Goal: Task Accomplishment & Management: Manage account settings

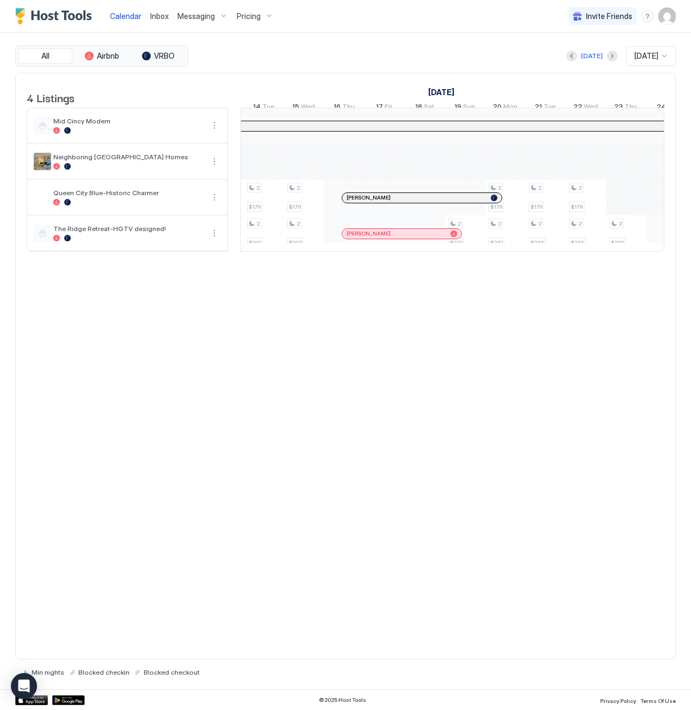
scroll to position [0, 793]
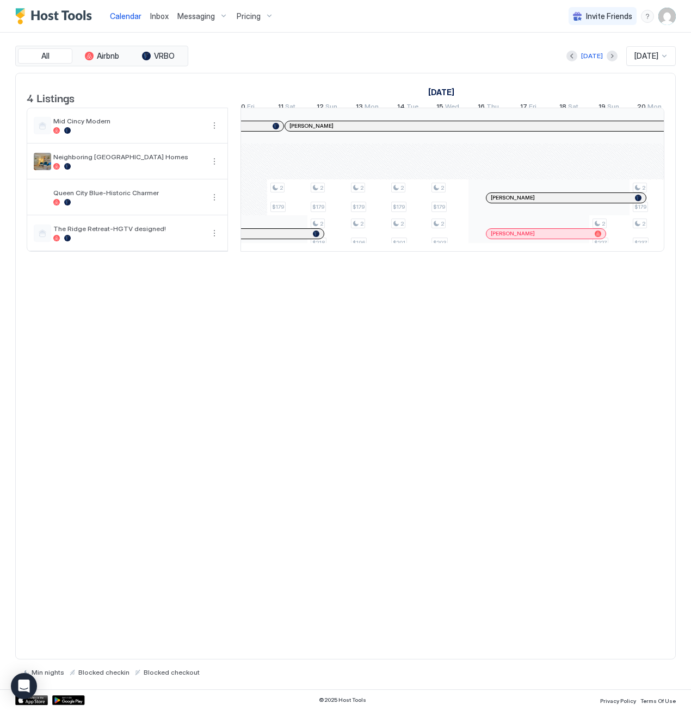
click at [158, 15] on span "Inbox" at bounding box center [159, 15] width 18 height 9
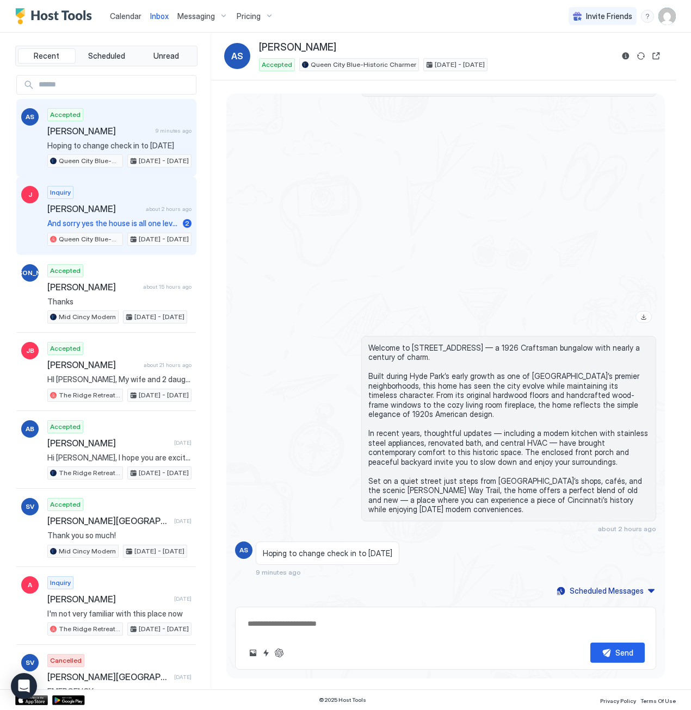
click at [104, 210] on span "[PERSON_NAME]" at bounding box center [94, 208] width 94 height 11
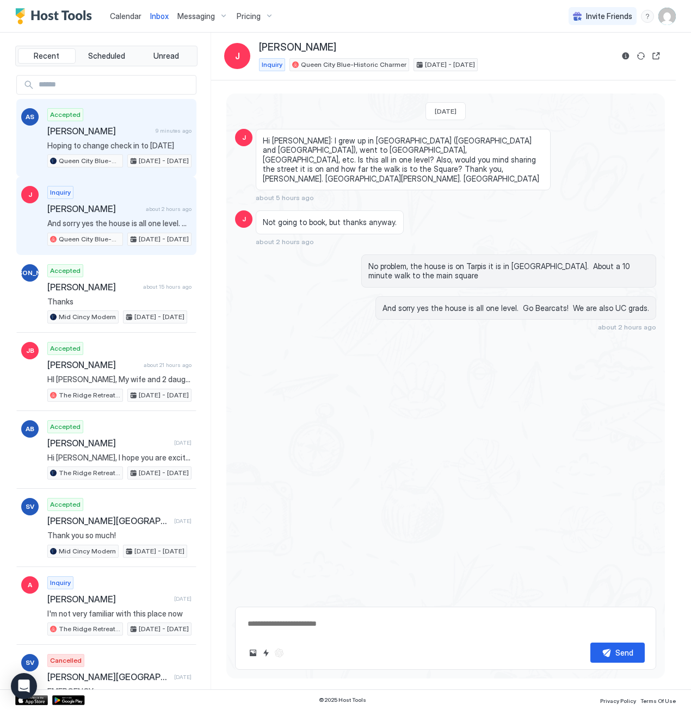
click at [134, 121] on div "Accepted Adarsh Srivastava 9 minutes ago Hoping to change check in to Wednesday…" at bounding box center [119, 138] width 144 height 60
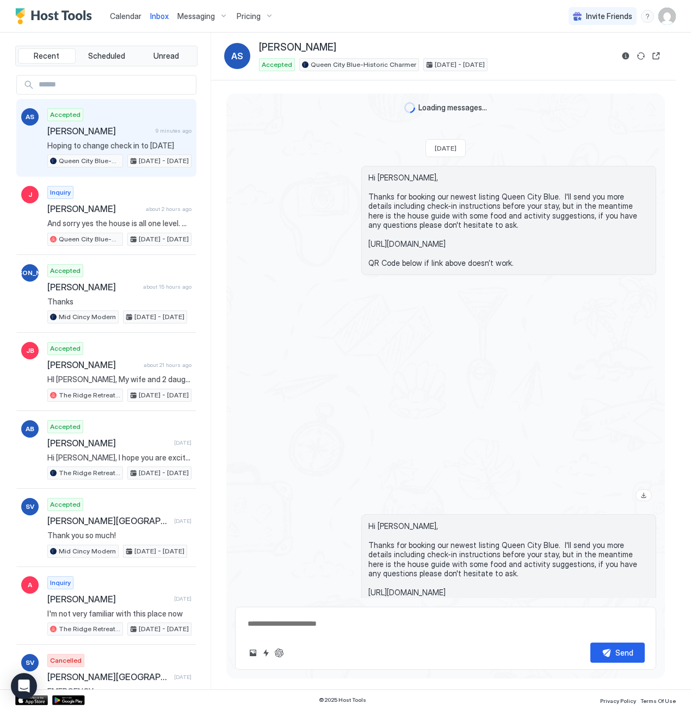
type textarea "*"
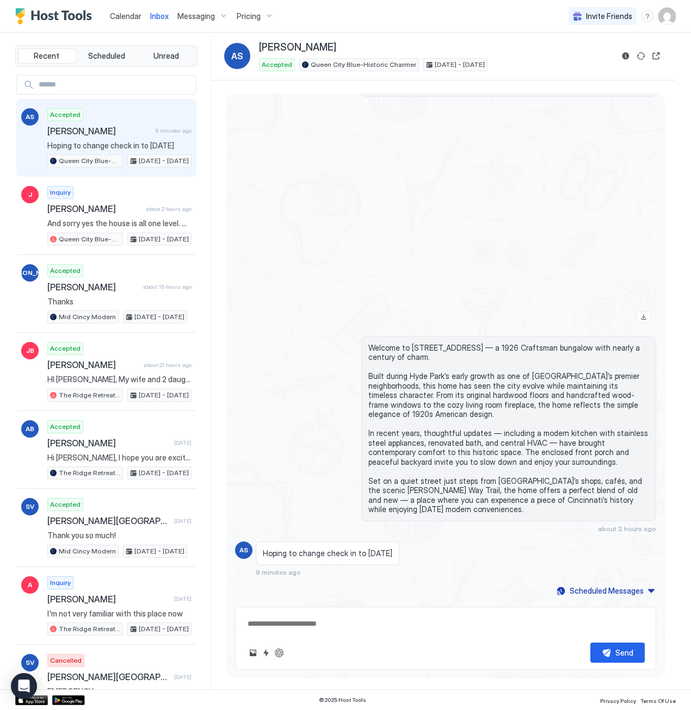
click at [115, 9] on div "Calendar" at bounding box center [126, 16] width 40 height 20
click at [121, 13] on span "Calendar" at bounding box center [126, 15] width 32 height 9
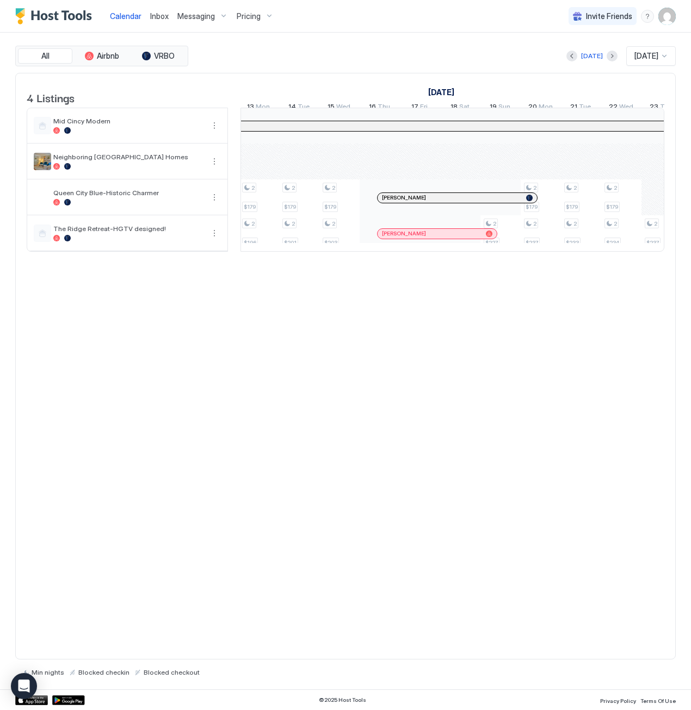
click at [299, 479] on div "4 Listings September 2025 October 2025 November 2025 24 Wed 25 Thu 26 Fri 27 Sa…" at bounding box center [345, 367] width 660 height 588
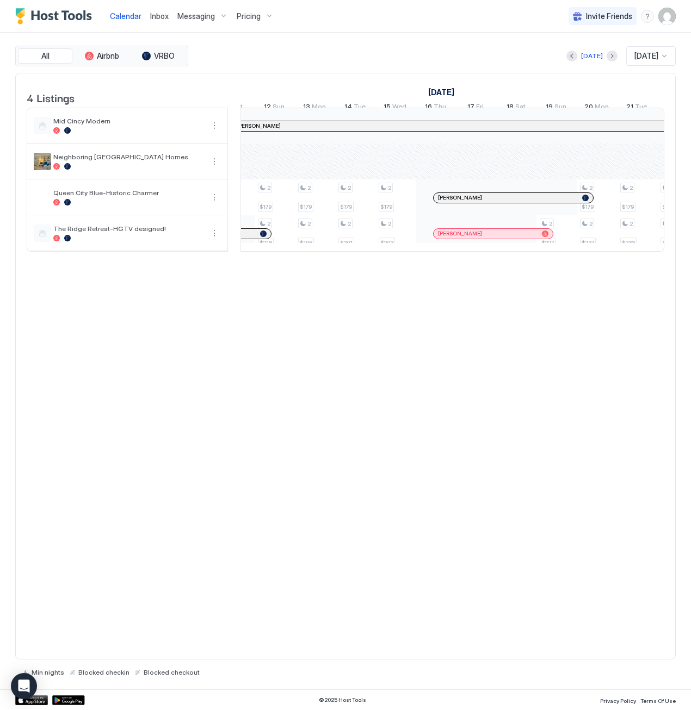
scroll to position [1, 784]
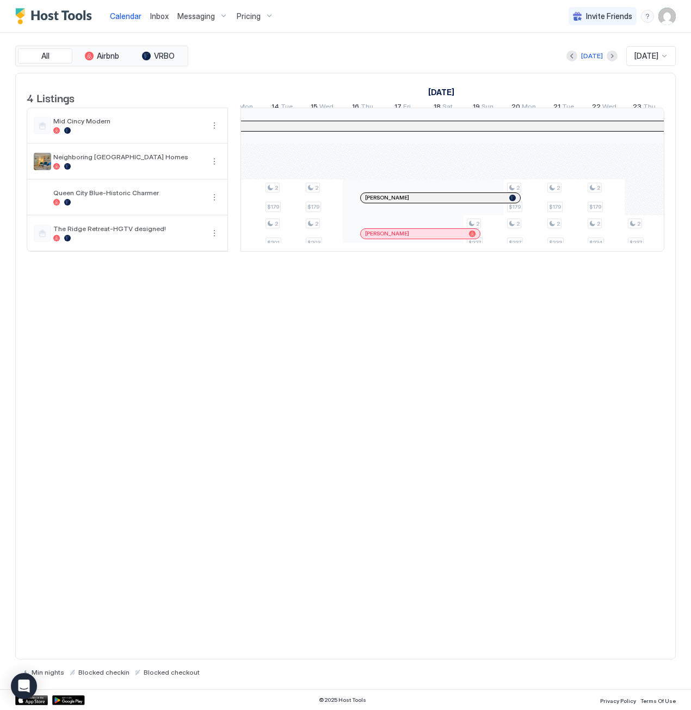
click at [159, 22] on div "Inbox" at bounding box center [159, 16] width 27 height 20
click at [160, 14] on span "Inbox" at bounding box center [159, 15] width 18 height 9
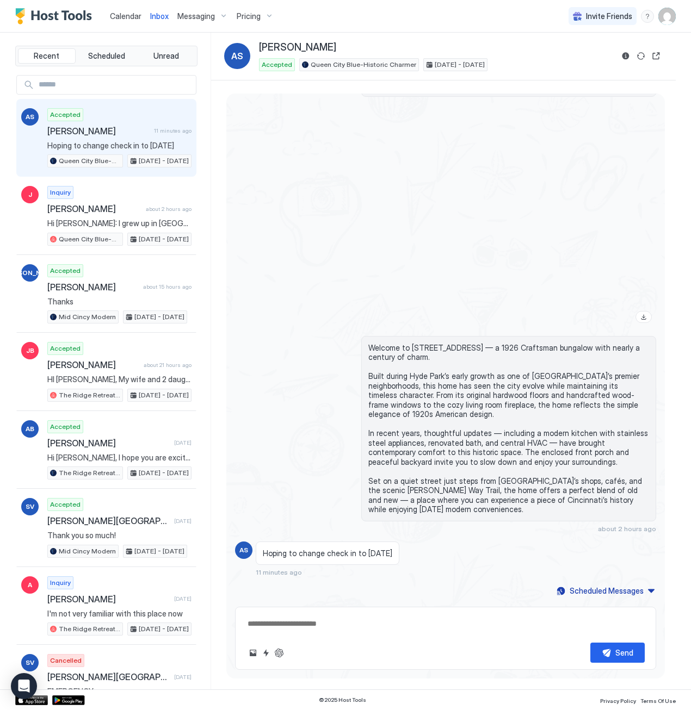
scroll to position [533, 0]
click at [359, 551] on span "Hoping to change check in to [DATE]" at bounding box center [327, 554] width 129 height 10
drag, startPoint x: 359, startPoint y: 551, endPoint x: 489, endPoint y: 566, distance: 131.0
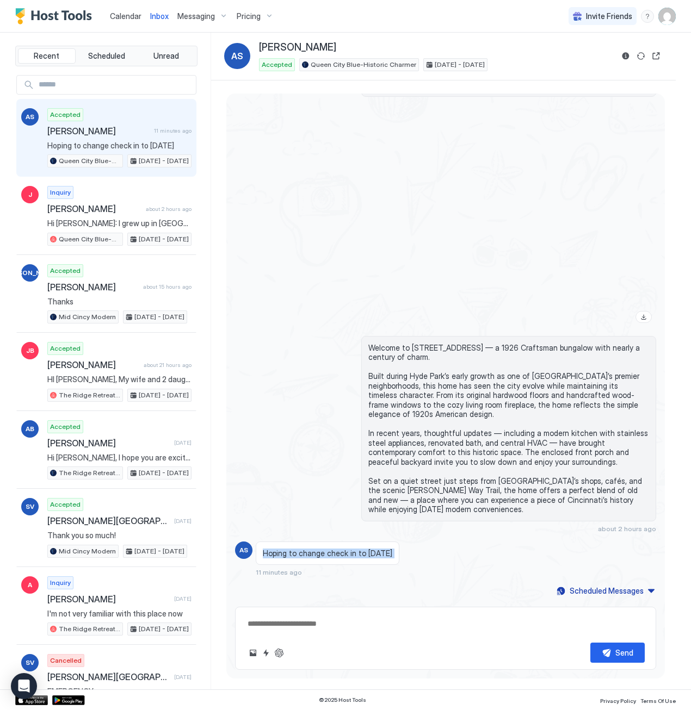
click at [489, 566] on div "Hoping to change check in to [DATE] 11 minutes ago" at bounding box center [403, 559] width 295 height 35
click at [392, 558] on span "Hoping to change check in to [DATE]" at bounding box center [327, 554] width 129 height 10
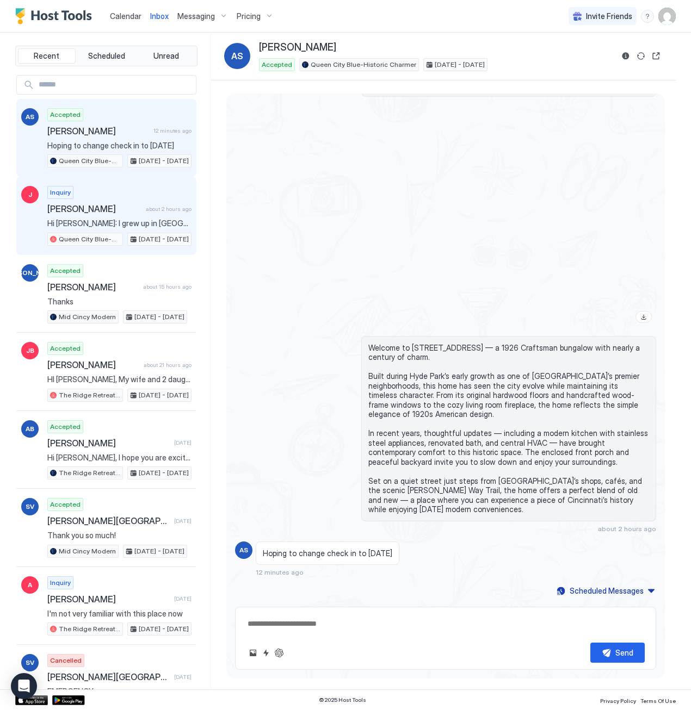
click at [90, 204] on span "[PERSON_NAME]" at bounding box center [94, 208] width 94 height 11
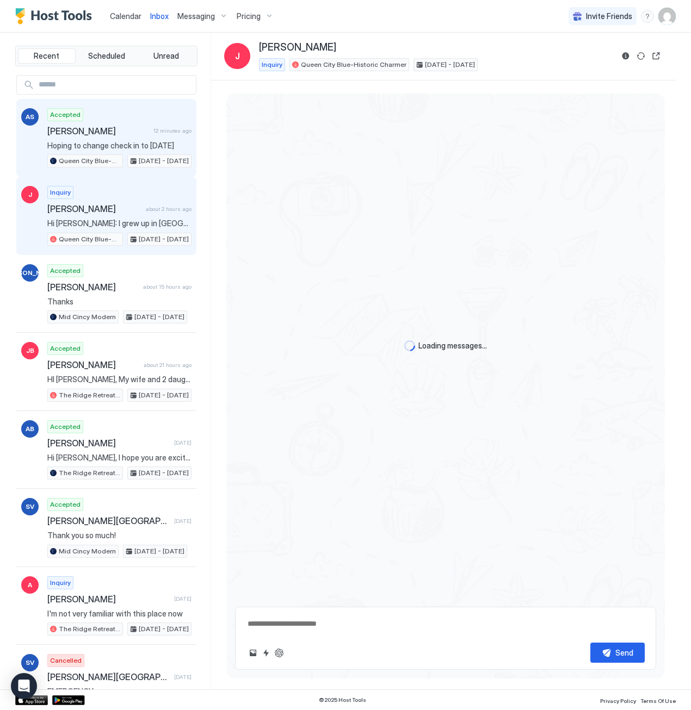
click at [139, 126] on span "[PERSON_NAME]" at bounding box center [98, 131] width 102 height 11
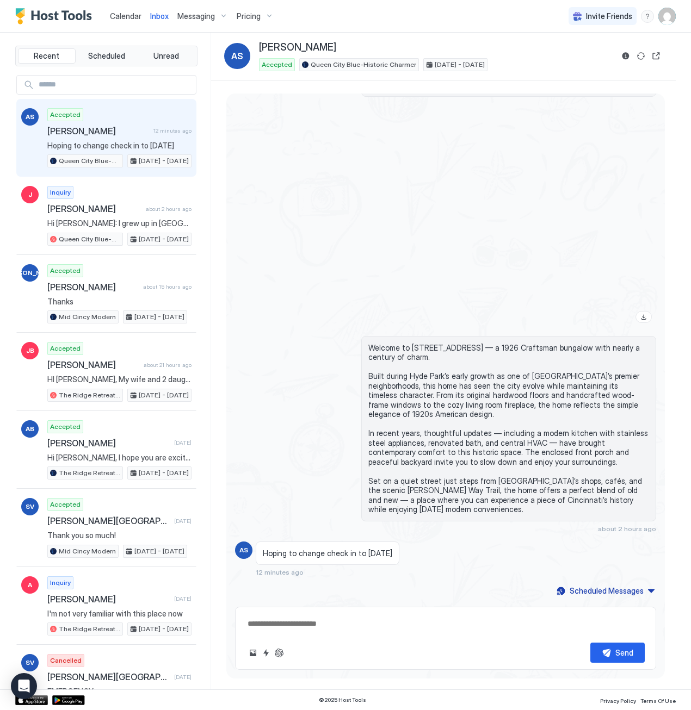
scroll to position [533, 0]
click at [127, 14] on span "Calendar" at bounding box center [126, 15] width 32 height 9
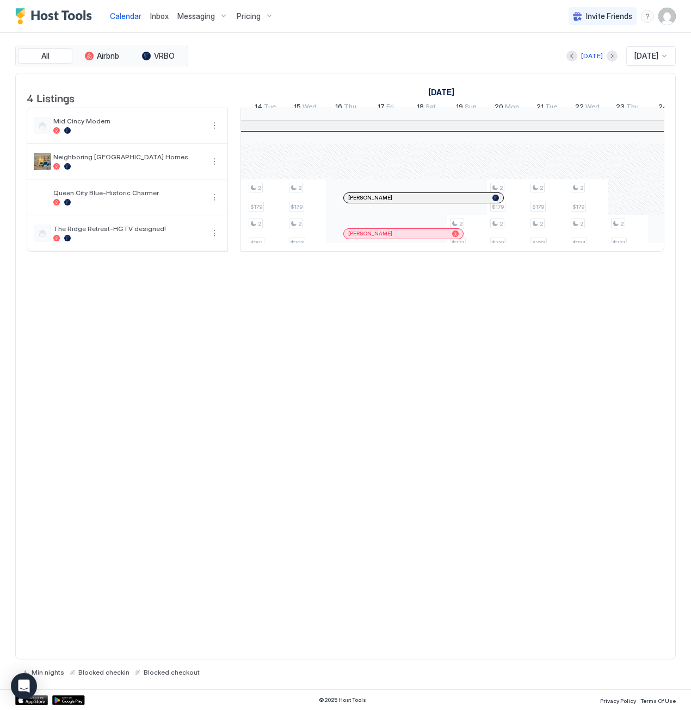
scroll to position [0, 720]
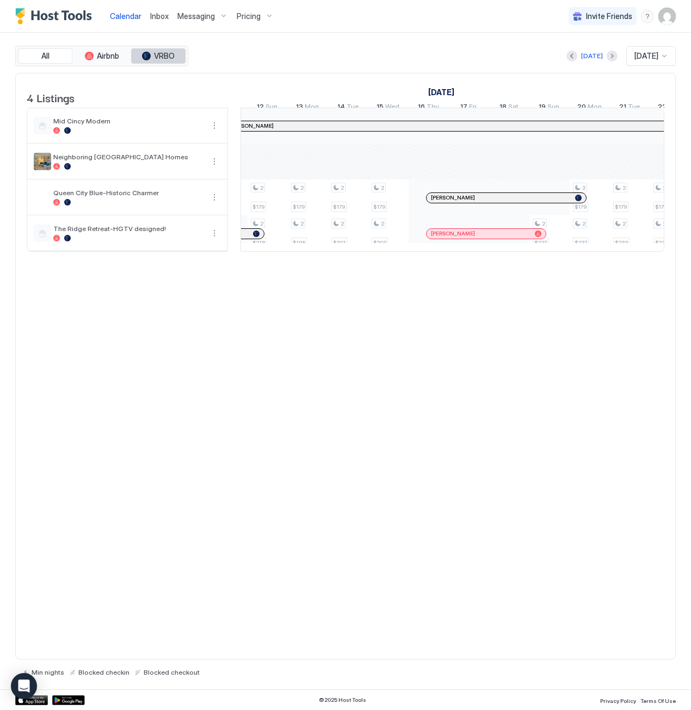
click at [155, 61] on button "VRBO" at bounding box center [158, 55] width 54 height 15
click at [108, 60] on button "Airbnb" at bounding box center [102, 55] width 54 height 15
click at [165, 57] on span "VRBO" at bounding box center [164, 56] width 21 height 10
click at [52, 57] on button "All" at bounding box center [45, 55] width 54 height 15
click at [664, 22] on img "User profile" at bounding box center [666, 16] width 17 height 17
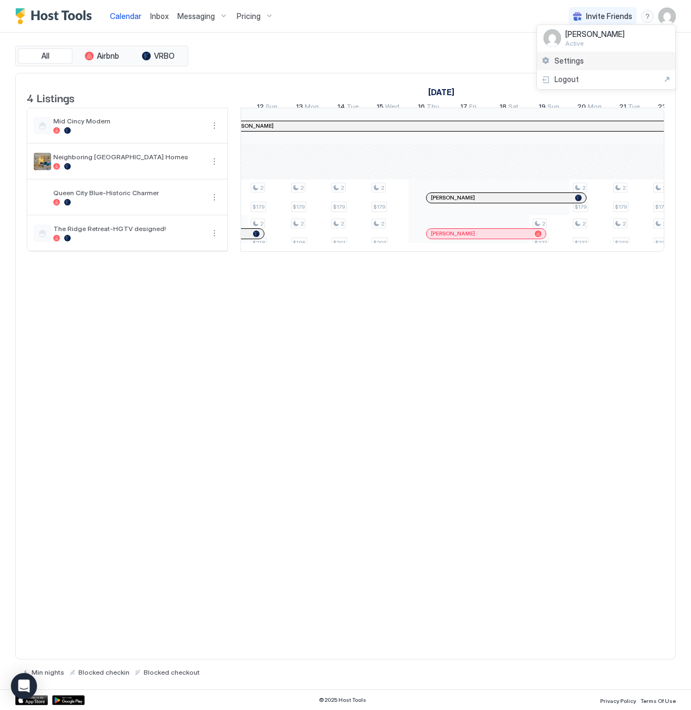
click at [582, 60] on span "Settings" at bounding box center [568, 61] width 29 height 10
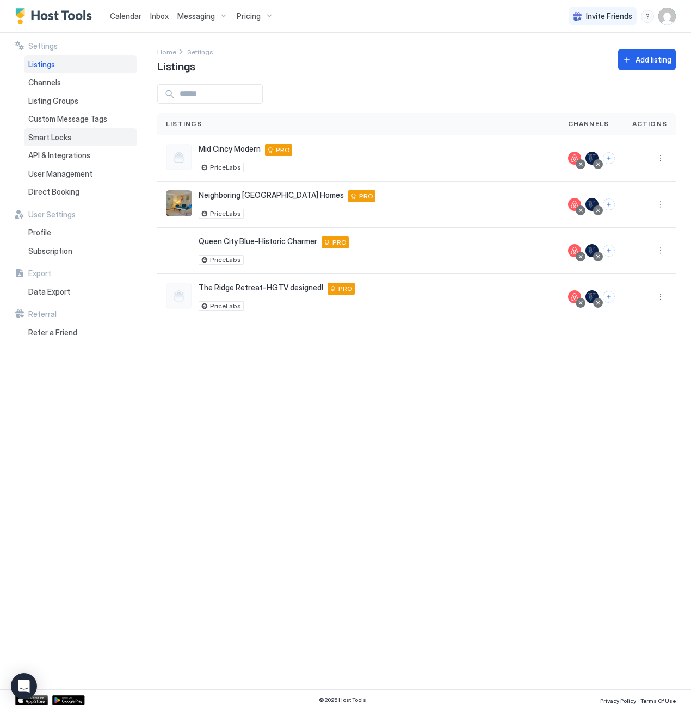
click at [44, 141] on span "Smart Locks" at bounding box center [49, 138] width 43 height 10
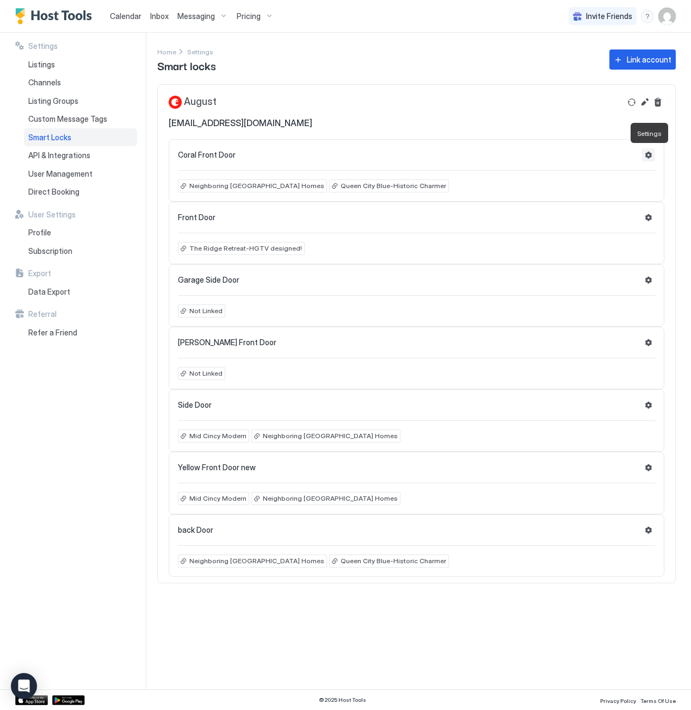
click at [651, 152] on button "Settings" at bounding box center [648, 155] width 13 height 13
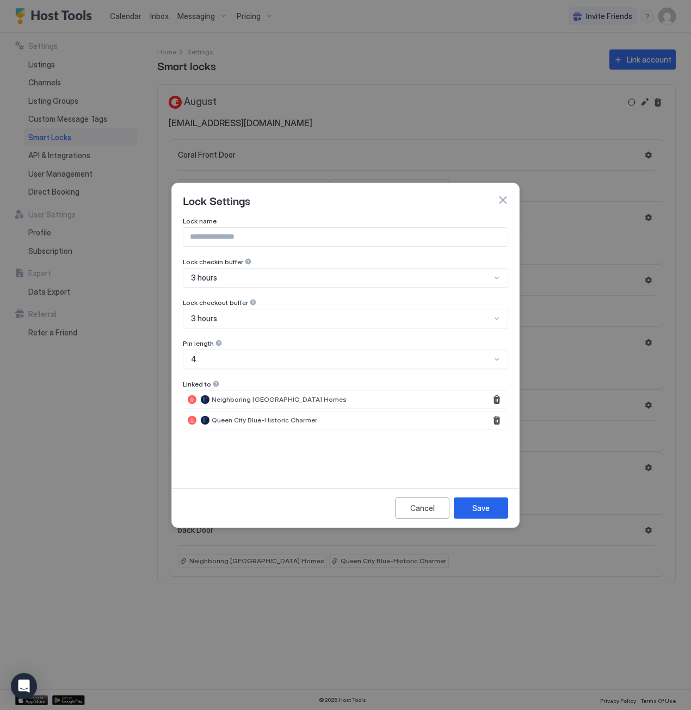
click at [505, 197] on button "button" at bounding box center [502, 200] width 11 height 11
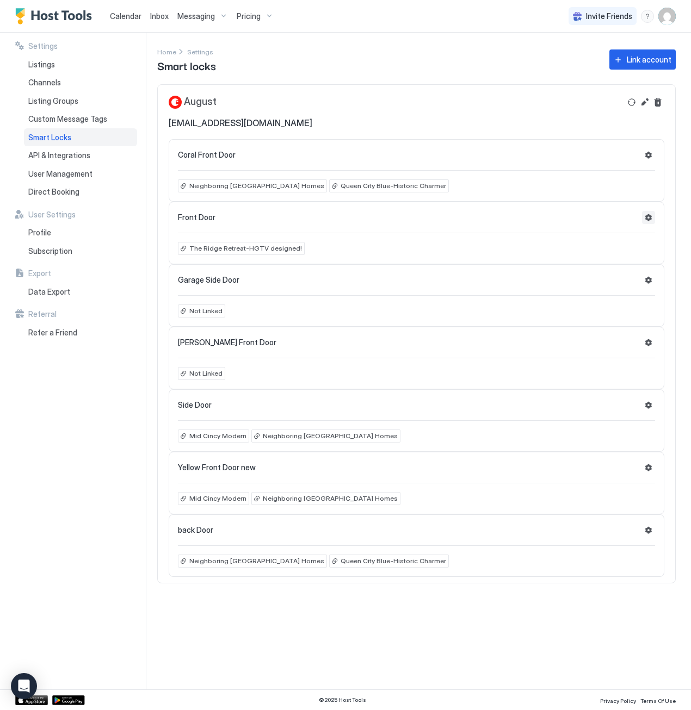
click at [648, 215] on button "Settings" at bounding box center [648, 217] width 13 height 13
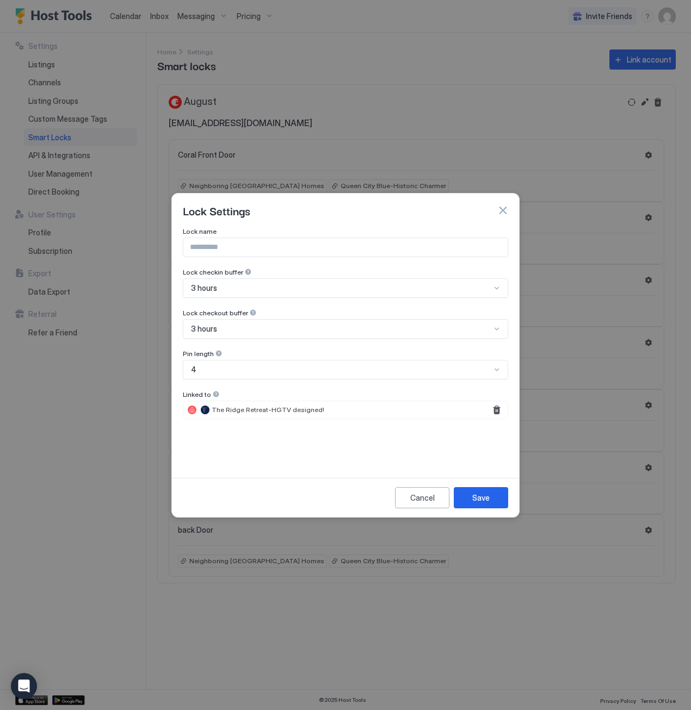
click at [503, 212] on button "button" at bounding box center [502, 210] width 11 height 11
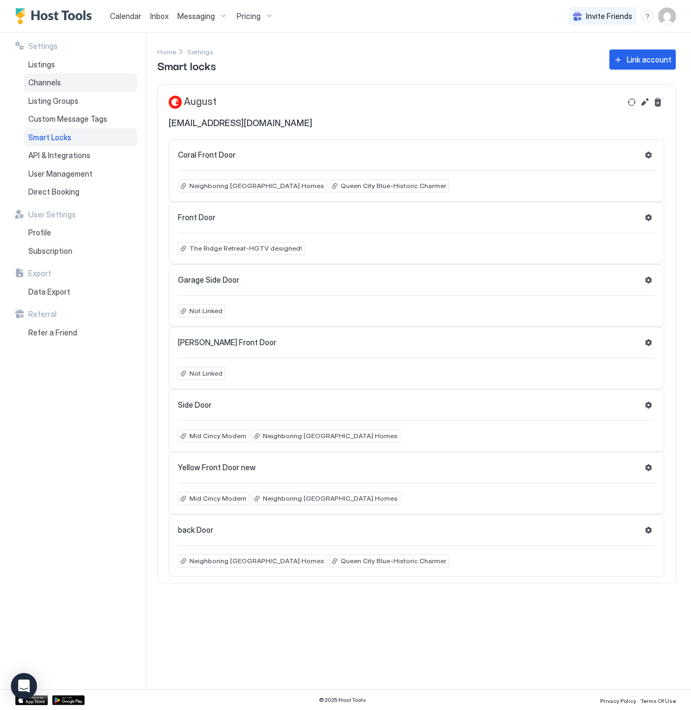
click at [44, 80] on span "Channels" at bounding box center [44, 83] width 33 height 10
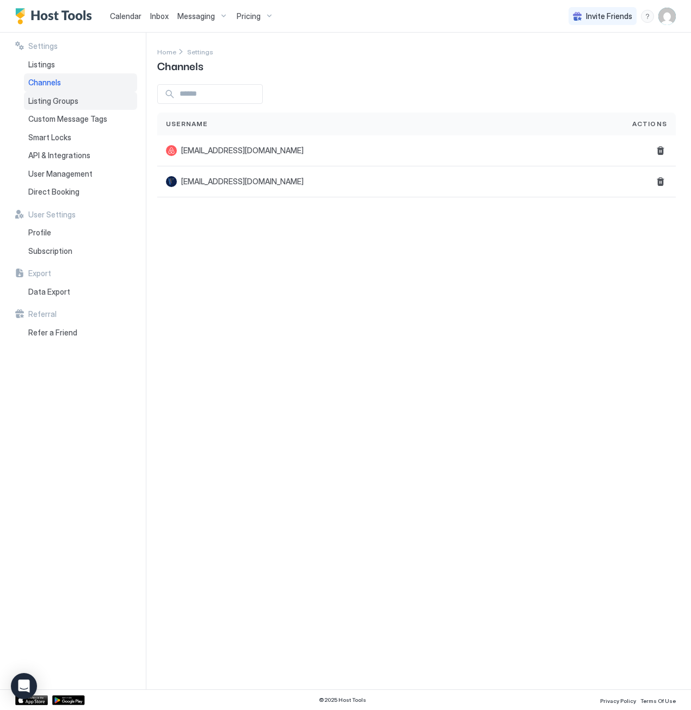
click at [59, 102] on span "Listing Groups" at bounding box center [53, 101] width 50 height 10
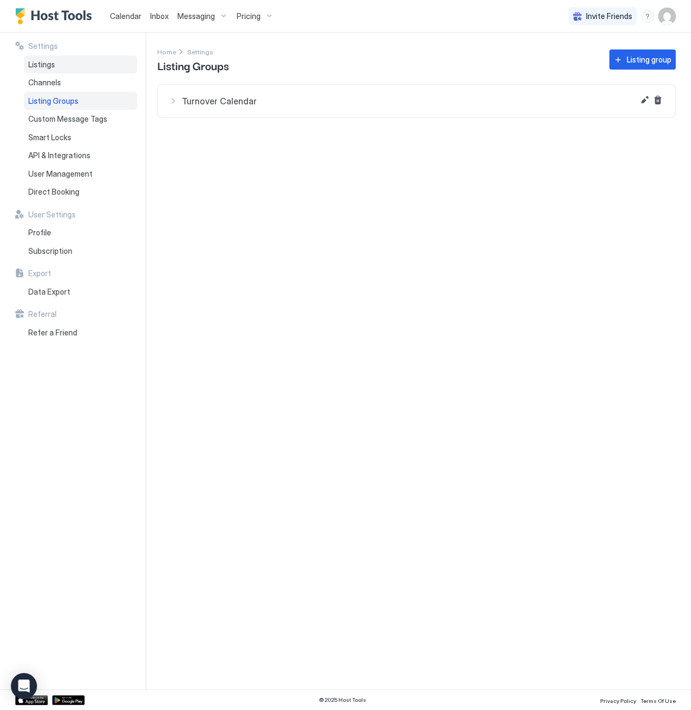
click at [45, 60] on span "Listings" at bounding box center [41, 65] width 27 height 10
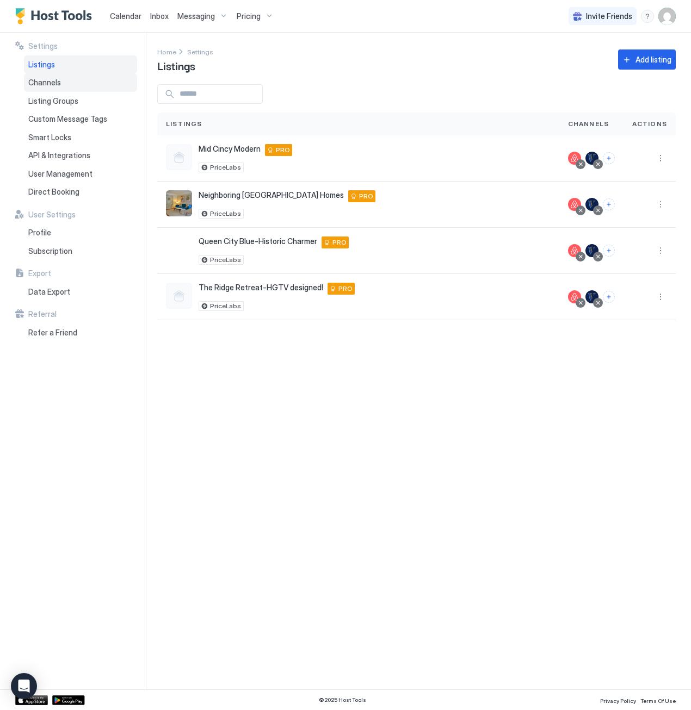
click at [55, 89] on div "Channels" at bounding box center [80, 82] width 113 height 18
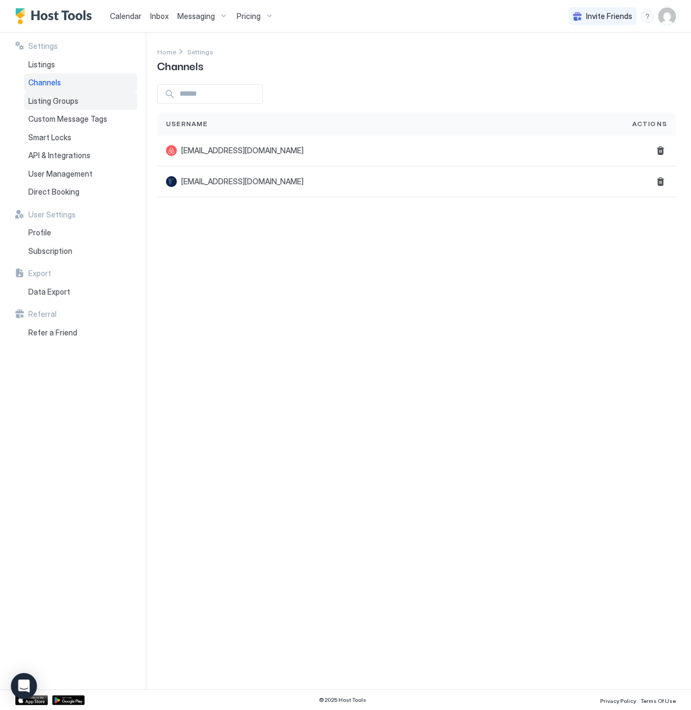
click at [56, 95] on div "Listing Groups" at bounding box center [80, 101] width 113 height 18
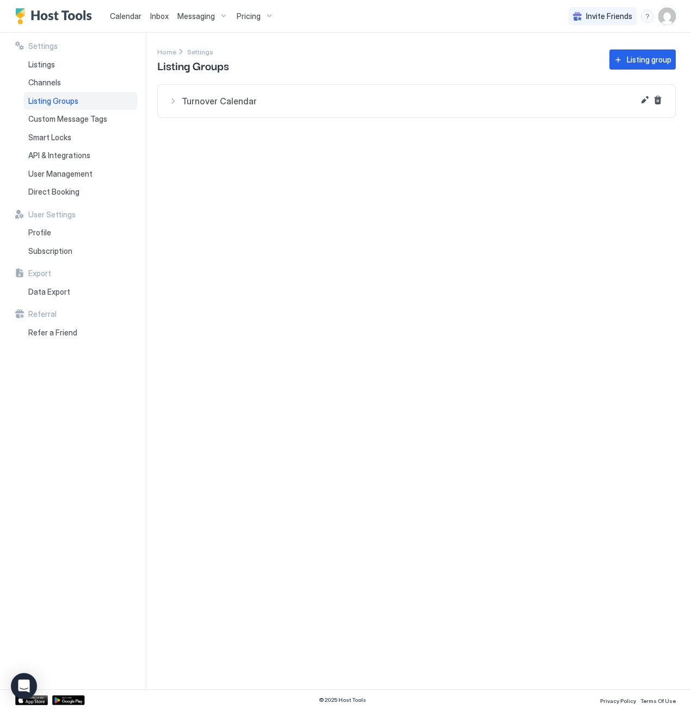
click at [154, 17] on span "Inbox" at bounding box center [159, 15] width 18 height 9
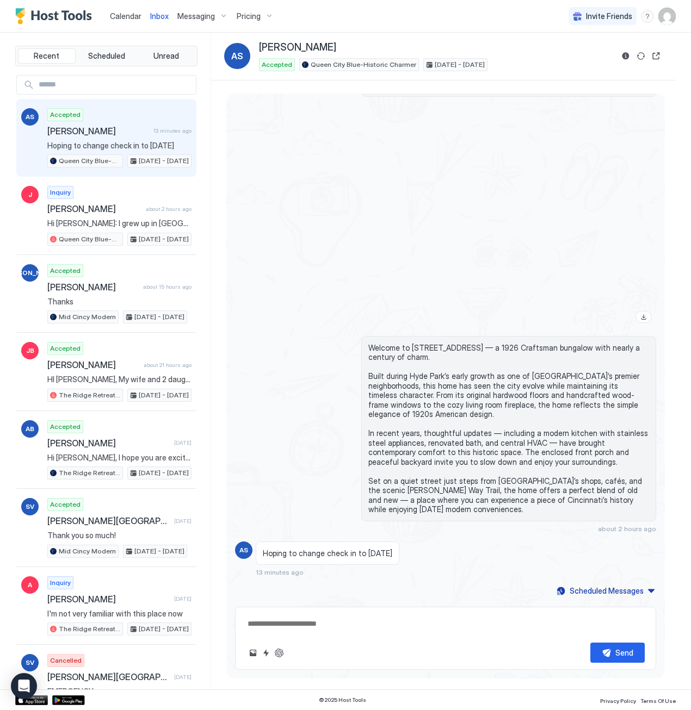
click at [128, 15] on span "Calendar" at bounding box center [126, 15] width 32 height 9
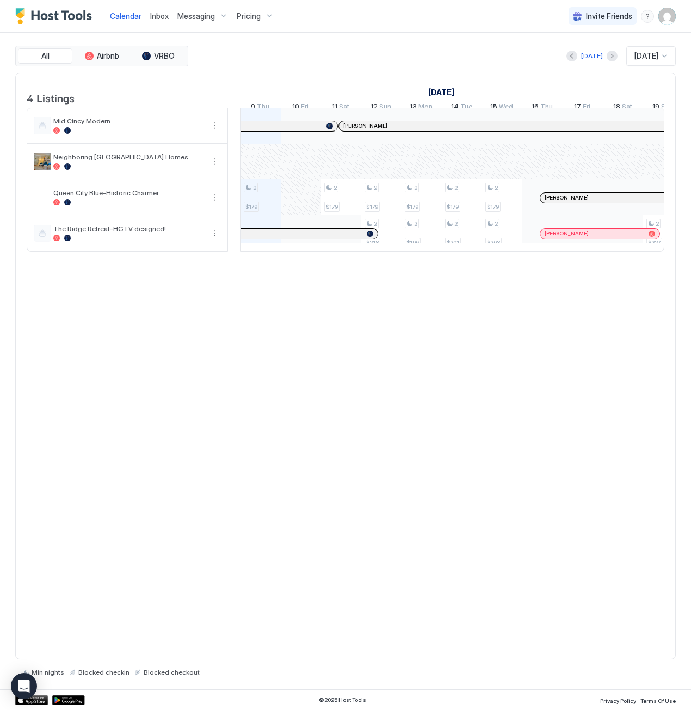
click at [667, 18] on img "User profile" at bounding box center [666, 16] width 17 height 17
click at [573, 58] on span "Settings" at bounding box center [568, 61] width 29 height 10
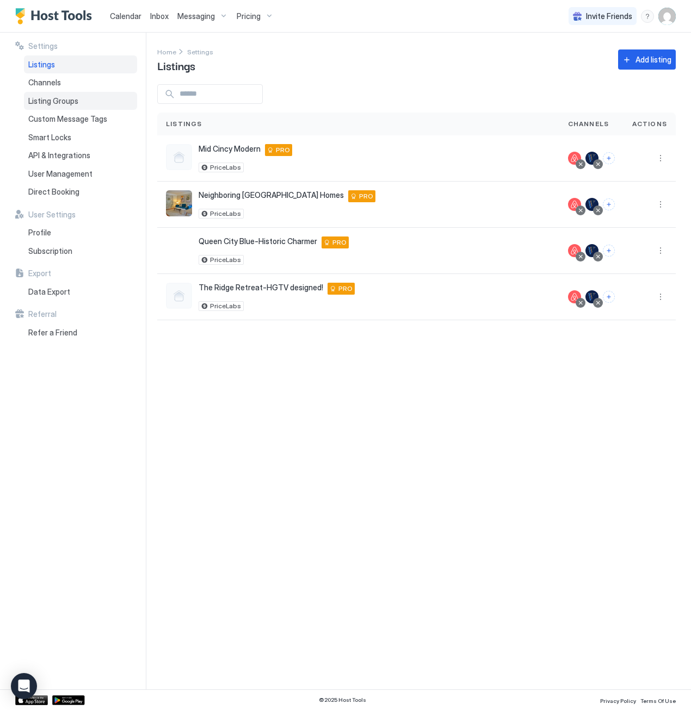
click at [57, 100] on span "Listing Groups" at bounding box center [53, 101] width 50 height 10
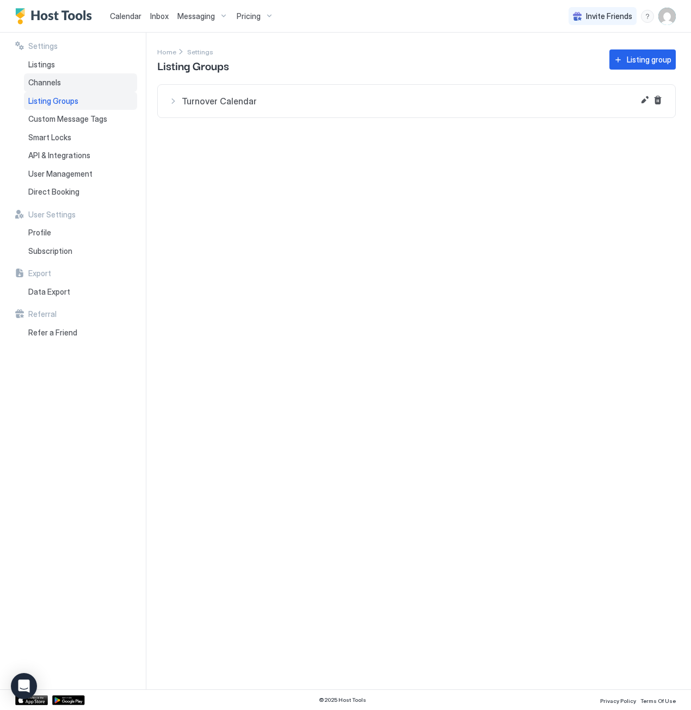
click at [45, 85] on span "Channels" at bounding box center [44, 83] width 33 height 10
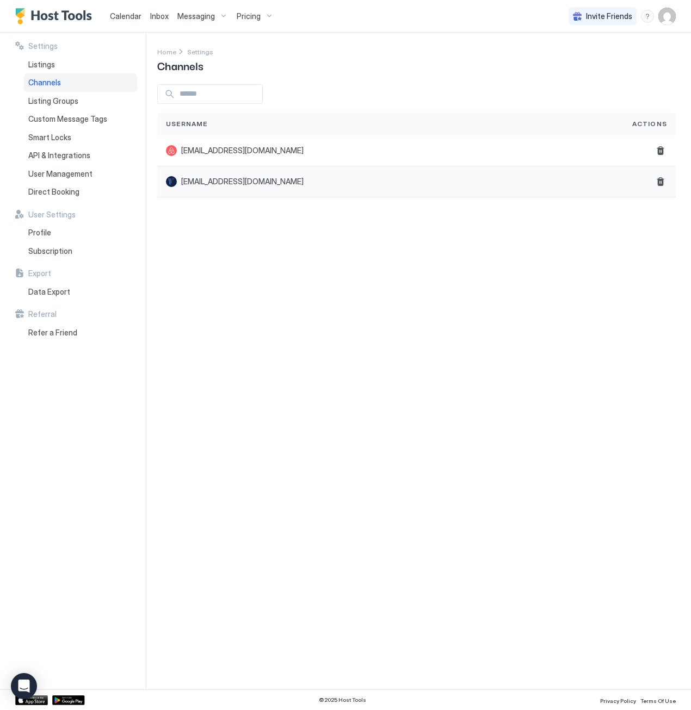
click at [237, 178] on span "[EMAIL_ADDRESS][DOMAIN_NAME]" at bounding box center [242, 182] width 122 height 10
click at [61, 96] on span "Listing Groups" at bounding box center [53, 101] width 50 height 10
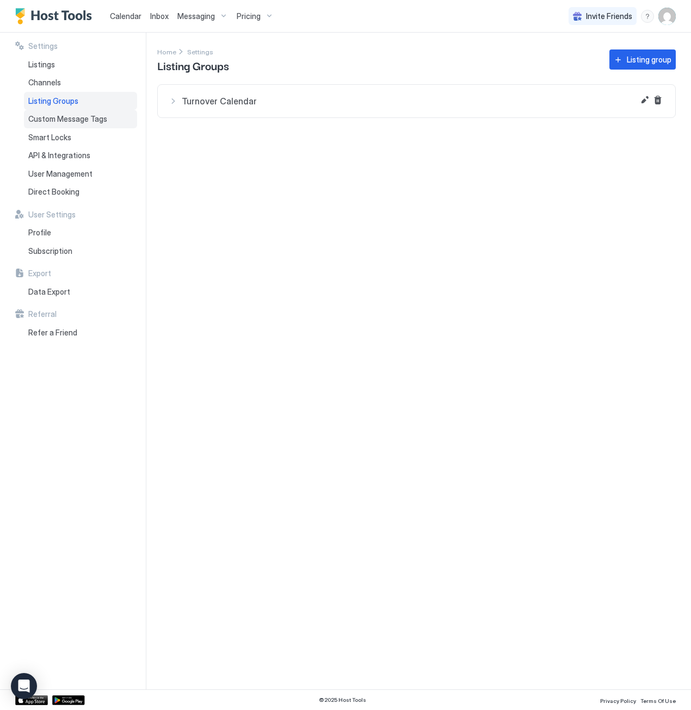
click at [62, 116] on span "Custom Message Tags" at bounding box center [67, 119] width 79 height 10
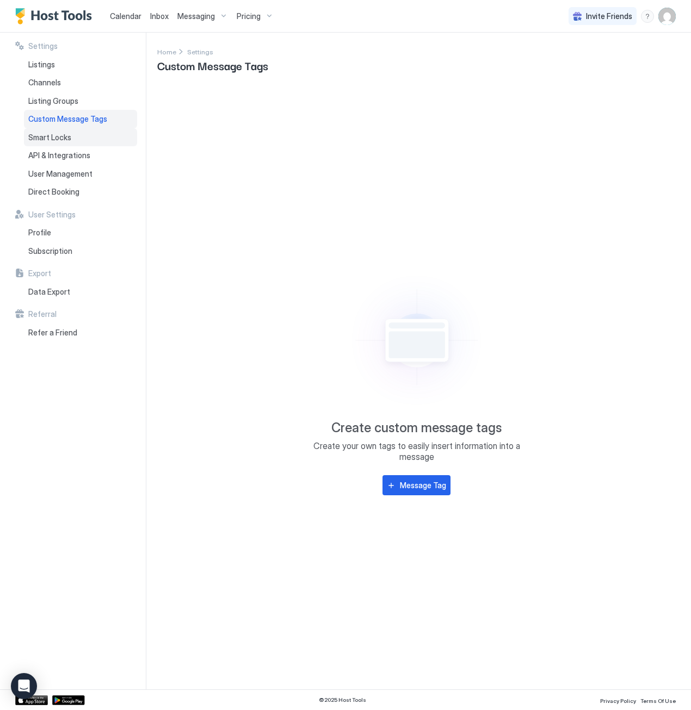
click at [49, 138] on span "Smart Locks" at bounding box center [49, 138] width 43 height 10
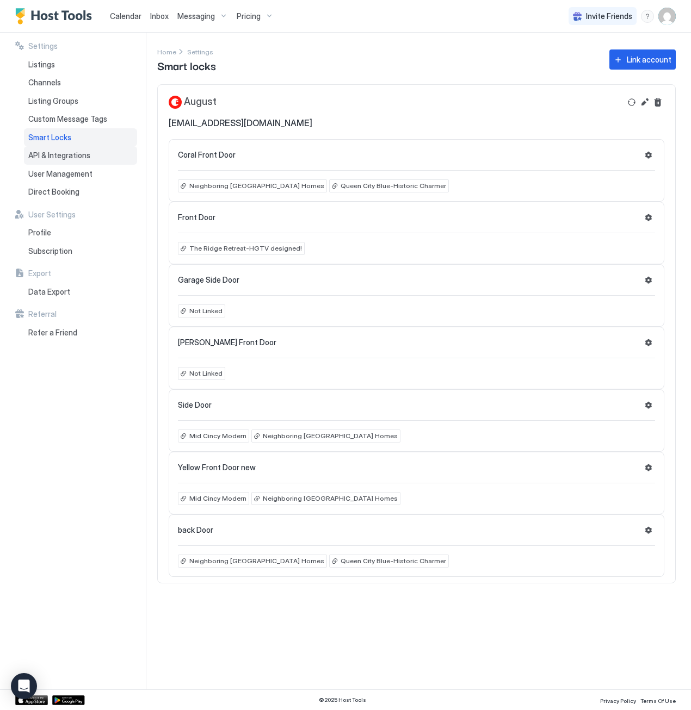
click at [62, 152] on span "API & Integrations" at bounding box center [59, 156] width 62 height 10
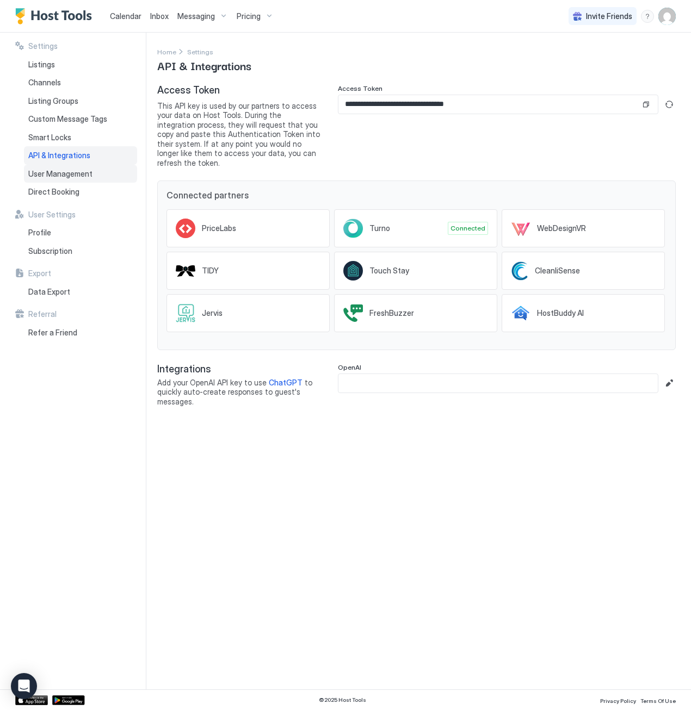
click at [101, 172] on div "User Management" at bounding box center [80, 174] width 113 height 18
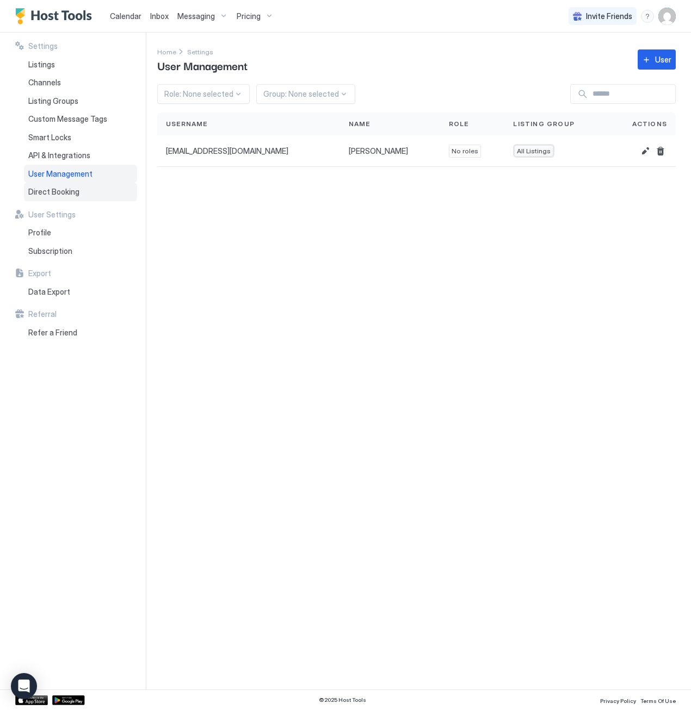
click at [86, 187] on div "Direct Booking" at bounding box center [80, 192] width 113 height 18
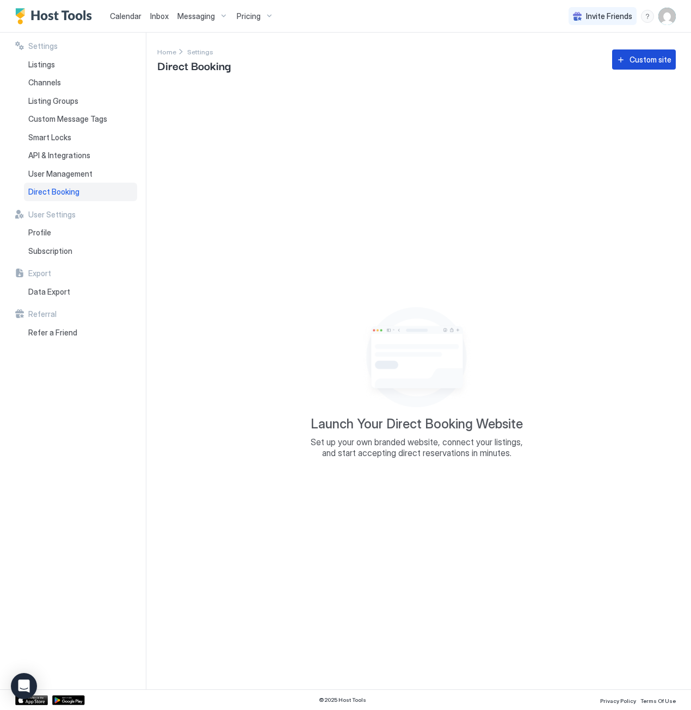
click at [653, 55] on div "Custom site" at bounding box center [650, 59] width 42 height 11
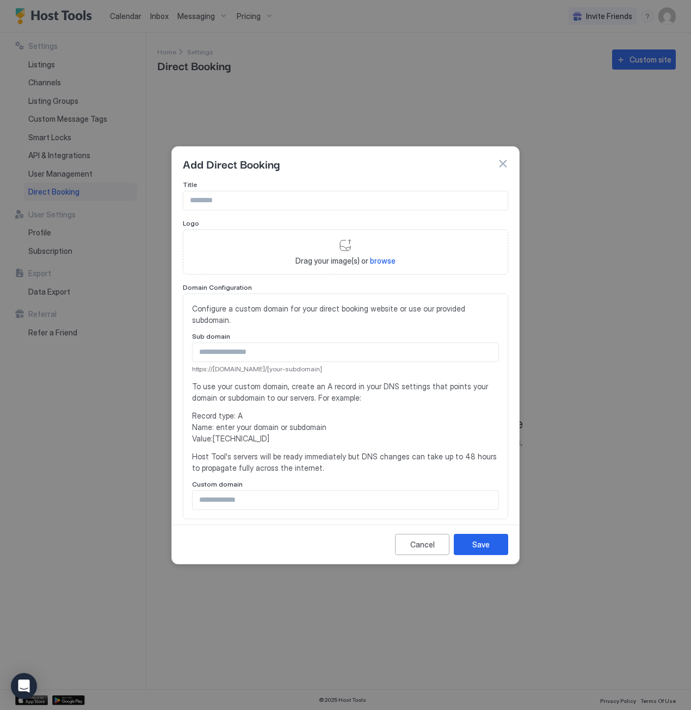
click at [506, 159] on button "button" at bounding box center [502, 163] width 11 height 11
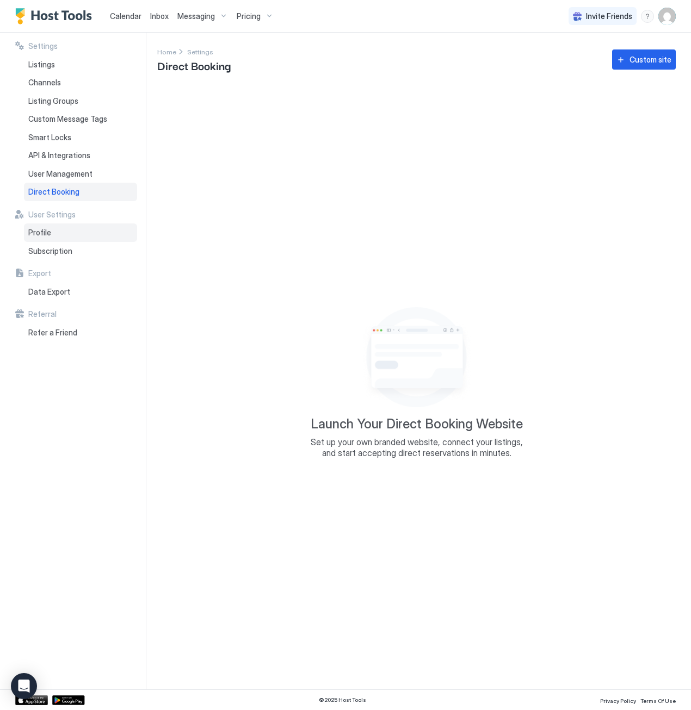
click at [65, 238] on div "Profile" at bounding box center [80, 233] width 113 height 18
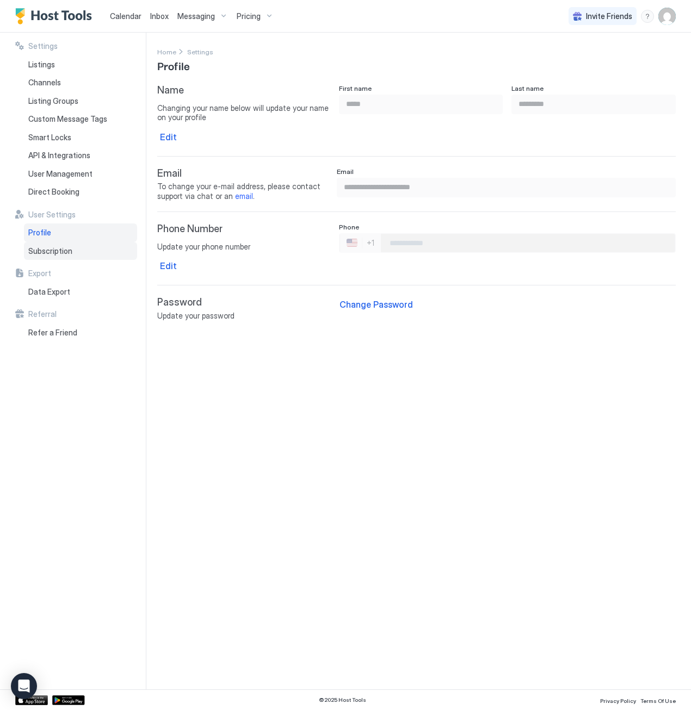
click at [66, 252] on span "Subscription" at bounding box center [50, 251] width 44 height 10
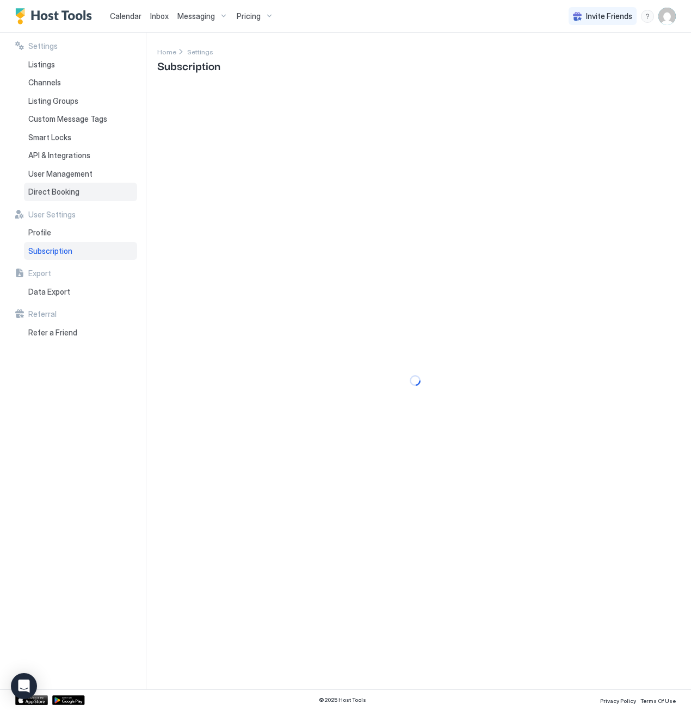
click at [73, 197] on div "Direct Booking" at bounding box center [80, 192] width 113 height 18
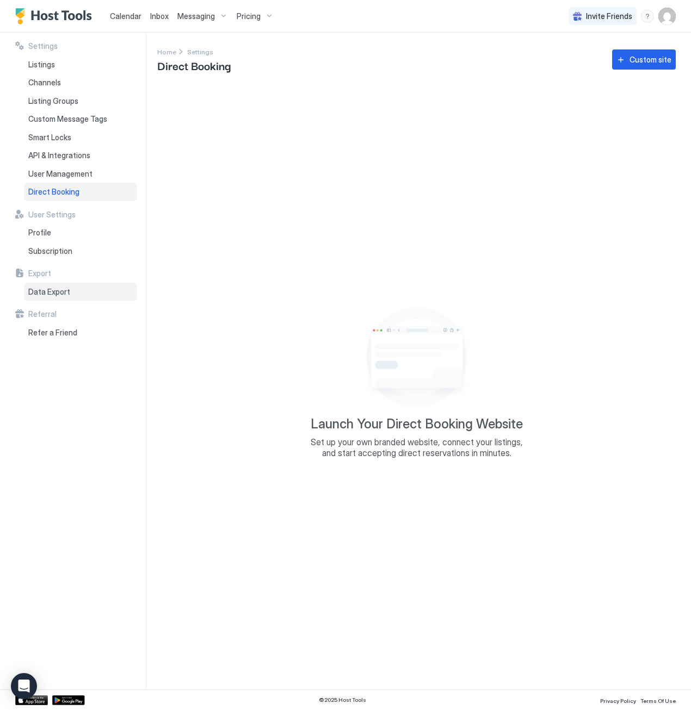
click at [66, 290] on span "Data Export" at bounding box center [49, 292] width 42 height 10
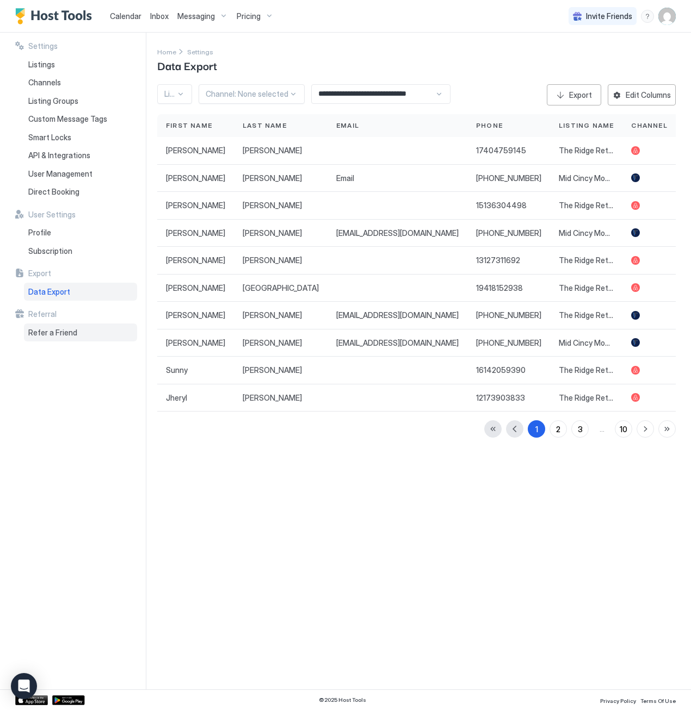
click at [70, 333] on span "Refer a Friend" at bounding box center [52, 333] width 49 height 10
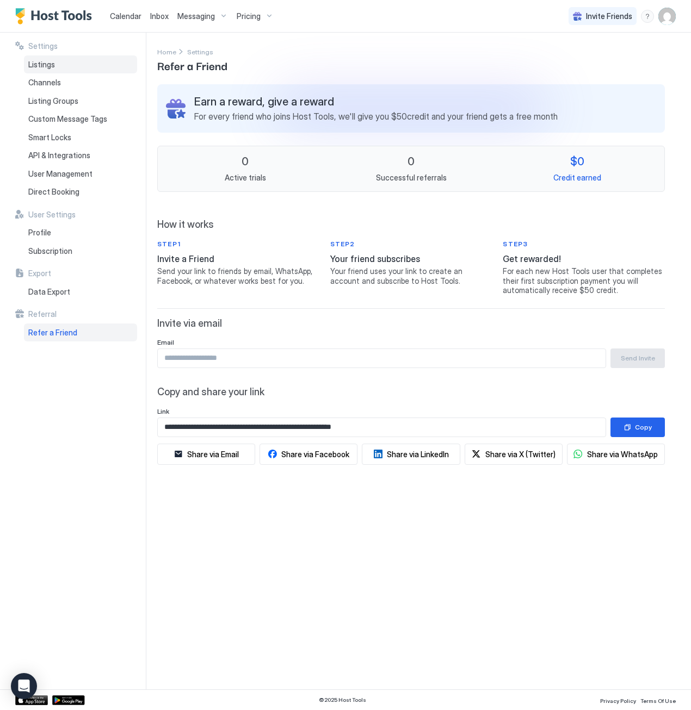
click at [70, 65] on div "Listings" at bounding box center [80, 64] width 113 height 18
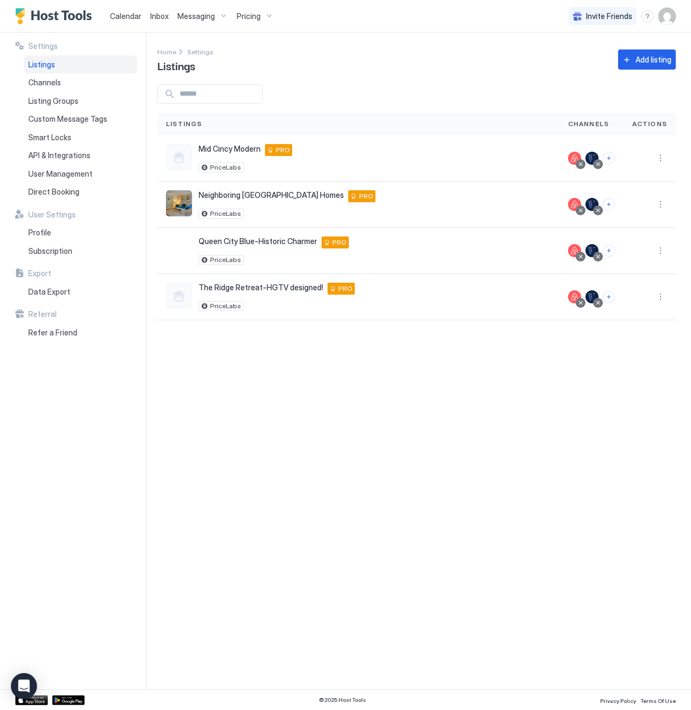
click at [156, 15] on span "Inbox" at bounding box center [159, 15] width 18 height 9
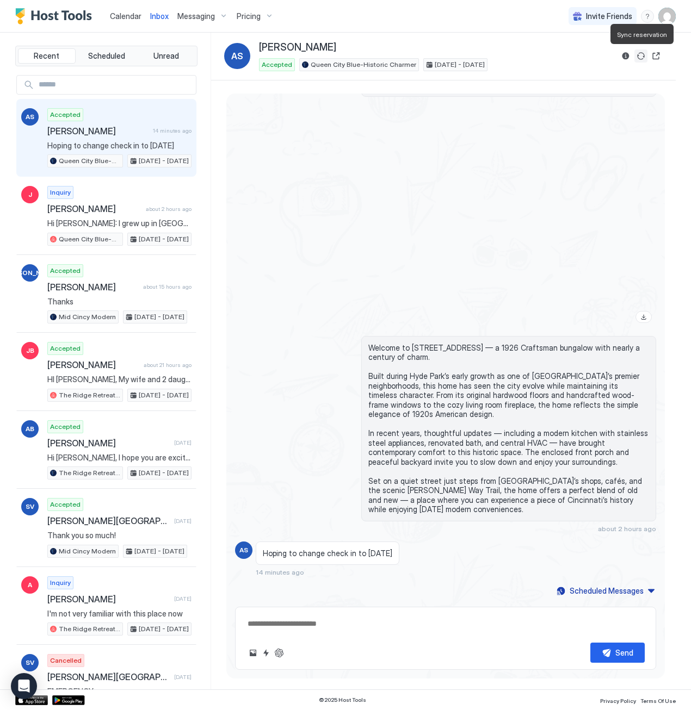
click at [641, 55] on button "Sync reservation" at bounding box center [640, 56] width 13 height 13
click at [656, 55] on button "Open reservation" at bounding box center [656, 56] width 13 height 13
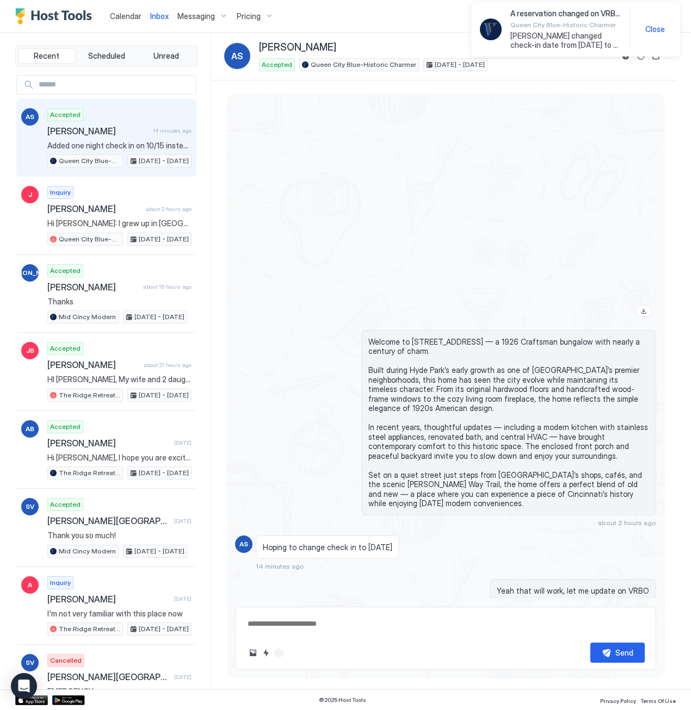
scroll to position [652, 0]
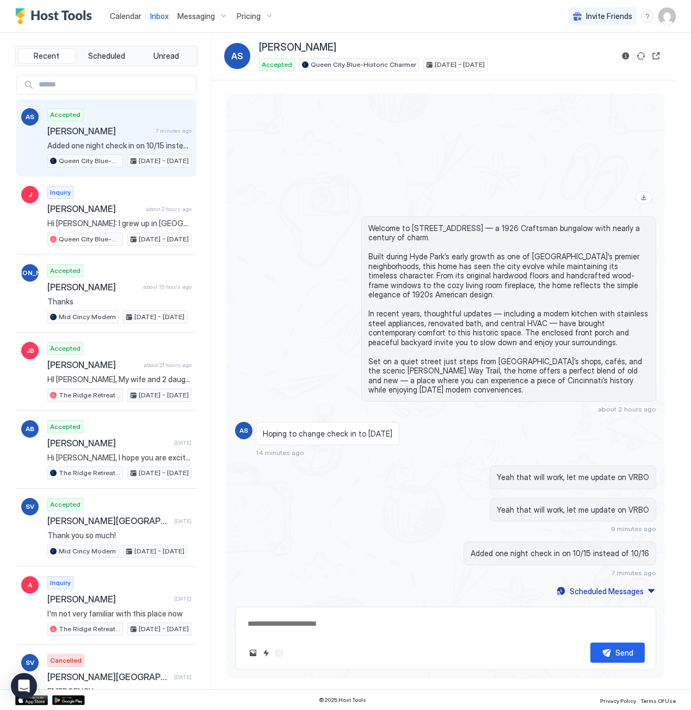
type textarea "*"
click at [125, 19] on span "Calendar" at bounding box center [126, 15] width 32 height 9
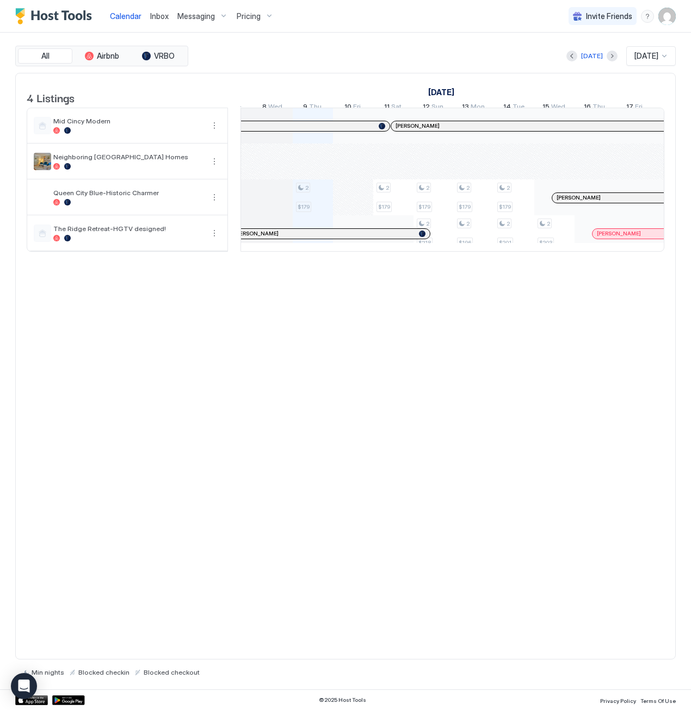
scroll to position [1, 604]
